Goal: Navigation & Orientation: Go to known website

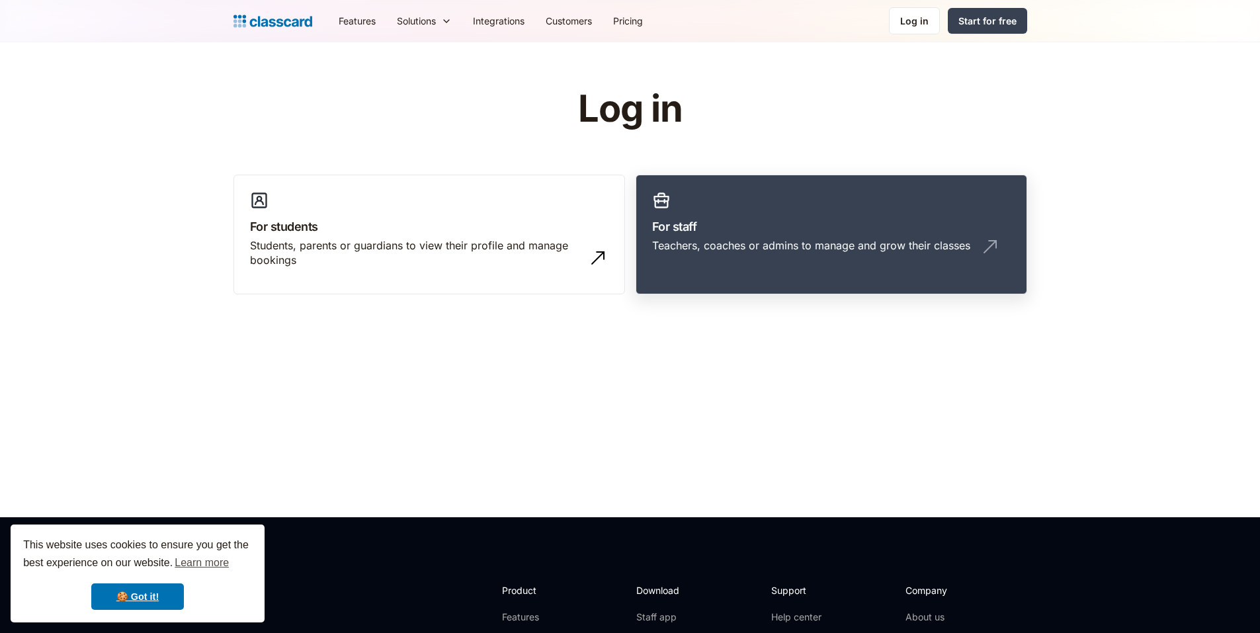
click at [722, 279] on link "For staff Teachers, coaches or admins to manage and grow their classes" at bounding box center [832, 235] width 392 height 120
click at [735, 268] on link "For staff Teachers, coaches or admins to manage and grow their classes" at bounding box center [832, 235] width 392 height 120
click at [743, 221] on h3 "For staff" at bounding box center [831, 227] width 358 height 18
